Goal: Task Accomplishment & Management: Manage account settings

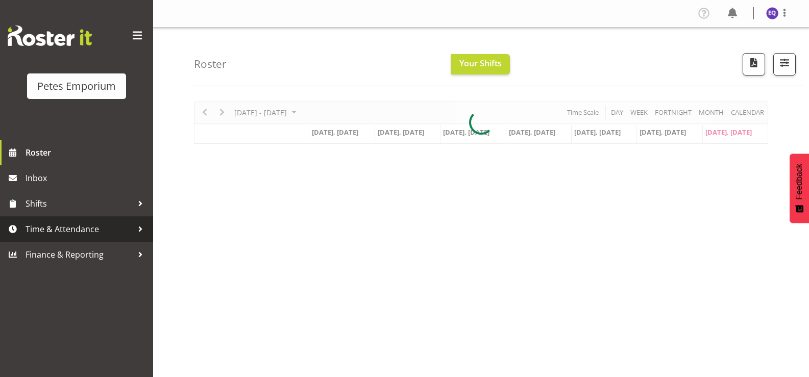
click at [99, 234] on span "Time & Attendance" at bounding box center [79, 229] width 107 height 15
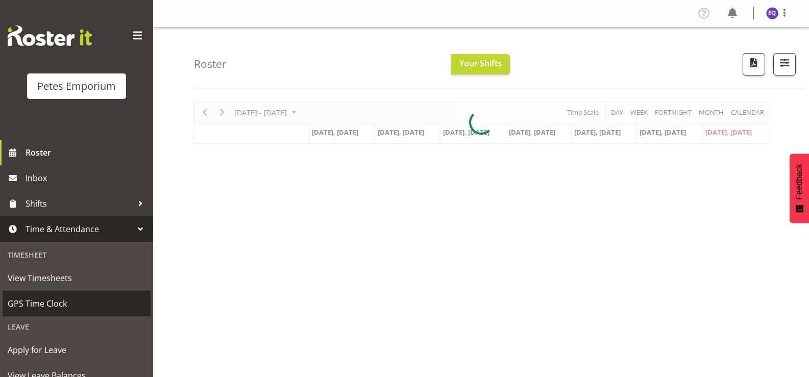
click at [64, 306] on span "GPS Time Clock" at bounding box center [77, 303] width 138 height 15
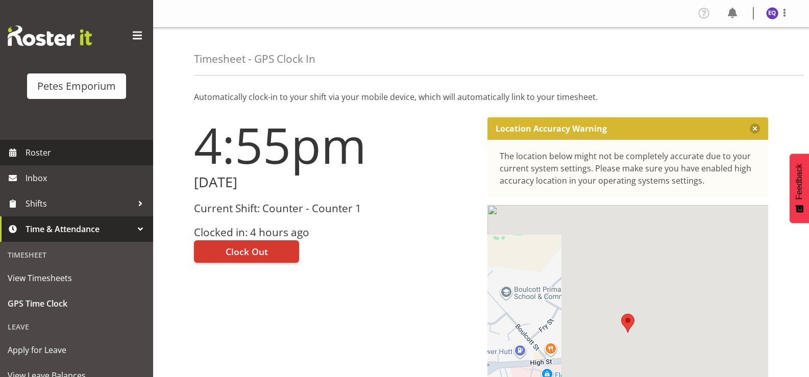
click at [40, 151] on span "Roster" at bounding box center [87, 152] width 123 height 15
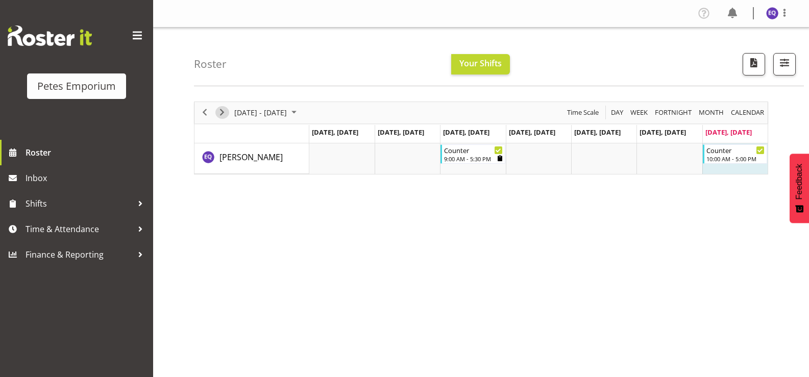
click at [223, 112] on span "Next" at bounding box center [222, 112] width 12 height 13
click at [467, 152] on div "Counter" at bounding box center [473, 149] width 59 height 10
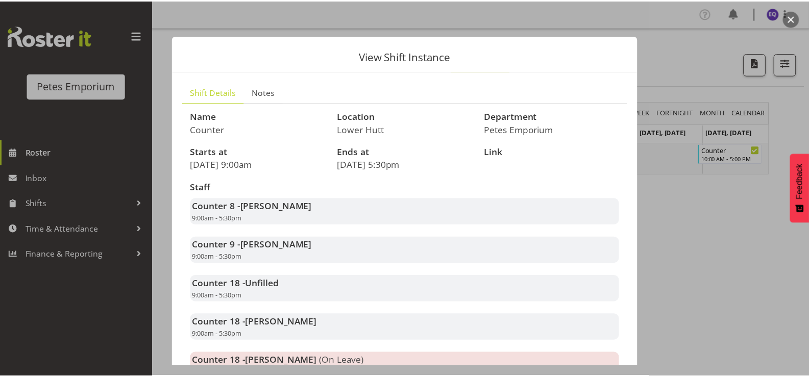
scroll to position [51, 0]
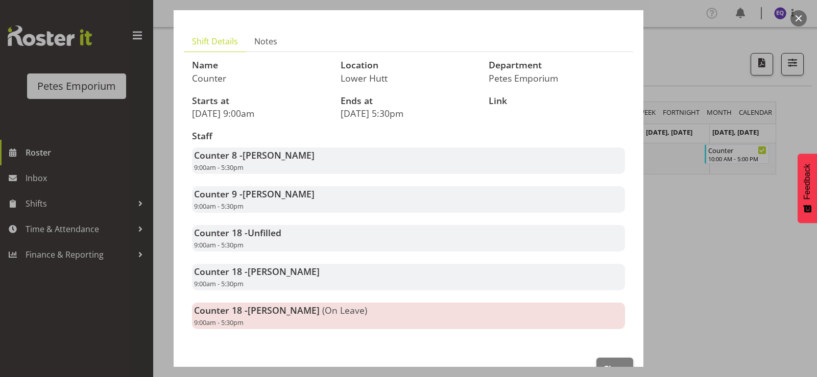
click at [688, 235] on div at bounding box center [408, 188] width 817 height 377
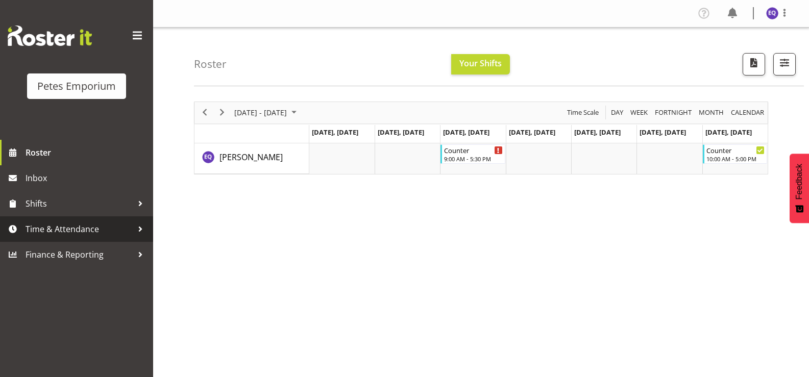
click at [96, 233] on span "Time & Attendance" at bounding box center [79, 229] width 107 height 15
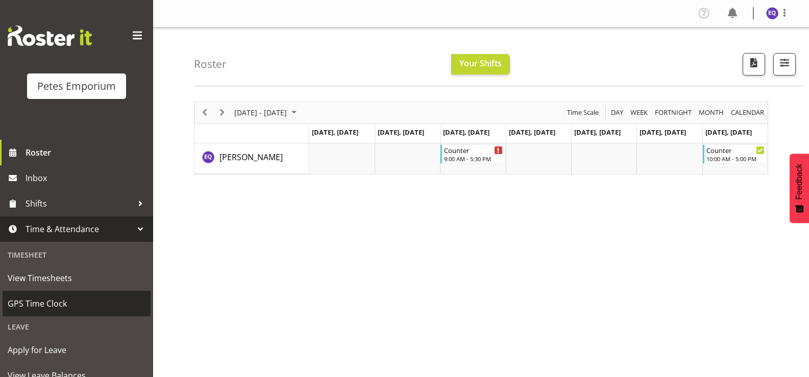
click at [89, 310] on span "GPS Time Clock" at bounding box center [77, 303] width 138 height 15
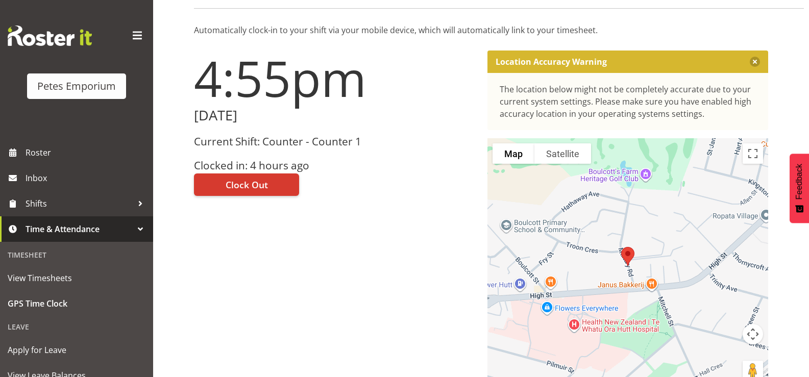
scroll to position [51, 0]
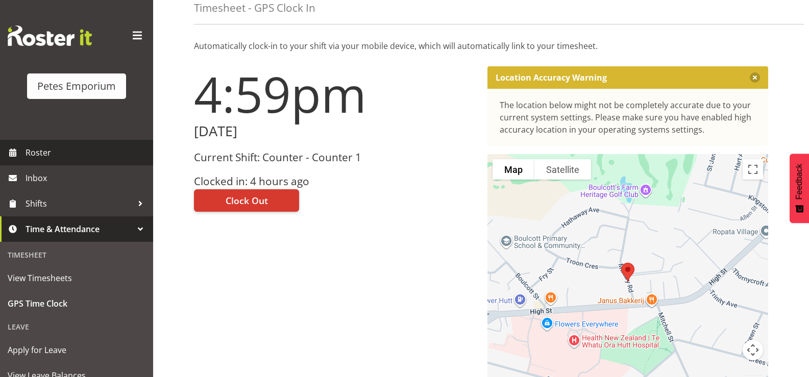
click at [67, 148] on span "Roster" at bounding box center [87, 152] width 123 height 15
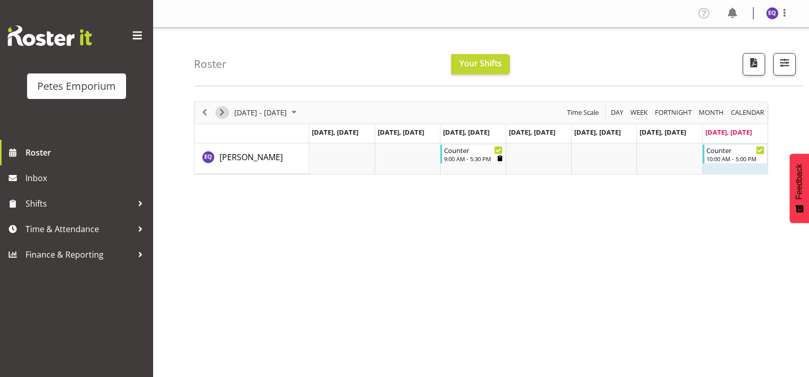
click at [224, 114] on span "Next" at bounding box center [222, 112] width 12 height 13
click at [227, 109] on span "Next" at bounding box center [222, 112] width 12 height 13
click at [466, 145] on div "Counter" at bounding box center [473, 149] width 59 height 10
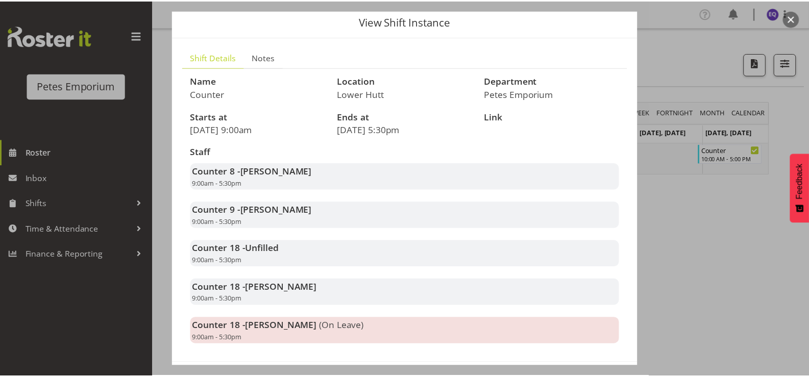
scroll to position [80, 0]
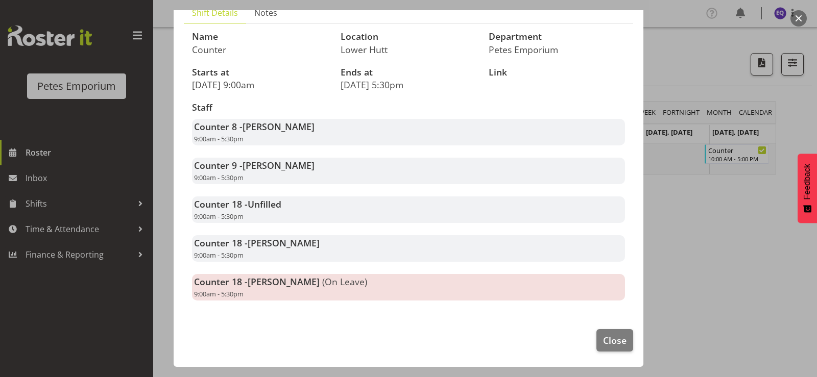
click at [264, 205] on span "Unfilled" at bounding box center [265, 204] width 34 height 12
click at [320, 286] on span "Melanie Richardson" at bounding box center [284, 282] width 72 height 12
drag, startPoint x: 215, startPoint y: 124, endPoint x: 432, endPoint y: 137, distance: 216.9
click at [427, 131] on div "Counter 8 - Esperanza Querido 9:00am - 5:30pm" at bounding box center [408, 132] width 433 height 27
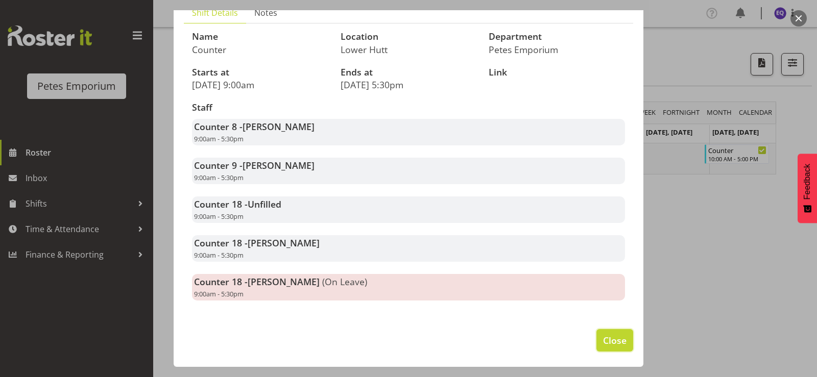
click at [607, 338] on span "Close" at bounding box center [614, 340] width 23 height 13
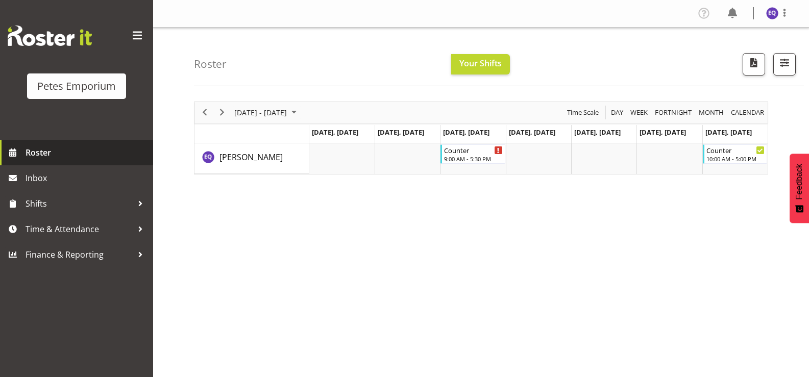
click at [106, 149] on span "Roster" at bounding box center [87, 152] width 123 height 15
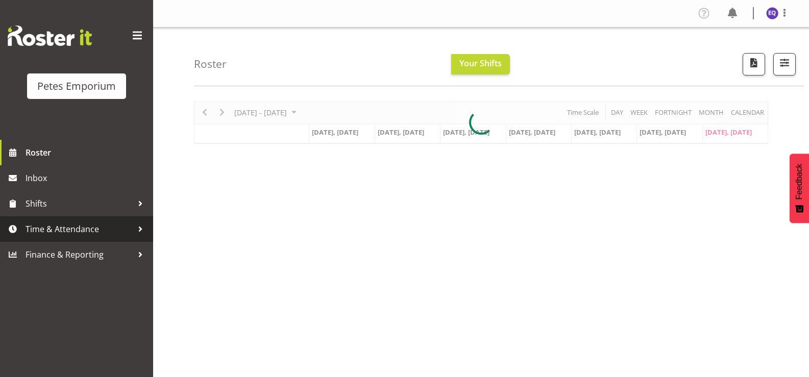
click at [83, 233] on span "Time & Attendance" at bounding box center [79, 229] width 107 height 15
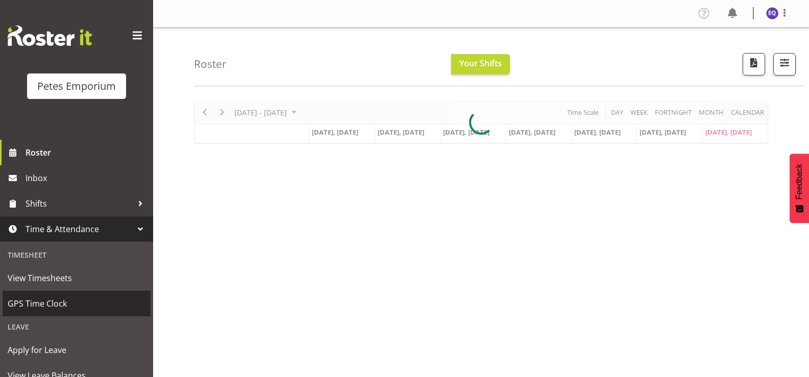
click at [61, 300] on span "GPS Time Clock" at bounding box center [77, 303] width 138 height 15
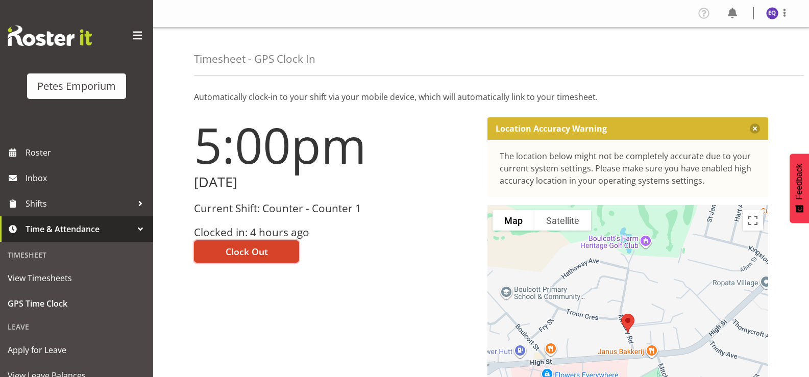
click at [266, 251] on span "Clock Out" at bounding box center [247, 251] width 42 height 13
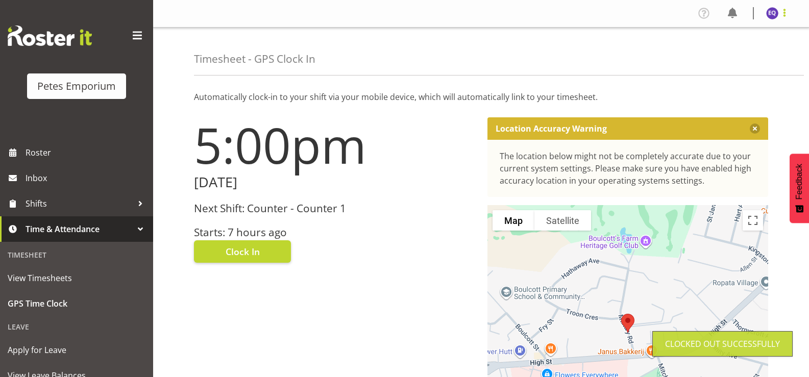
click at [784, 15] on span at bounding box center [785, 13] width 12 height 12
click at [752, 56] on link "Log Out" at bounding box center [742, 53] width 98 height 18
